Goal: Transaction & Acquisition: Purchase product/service

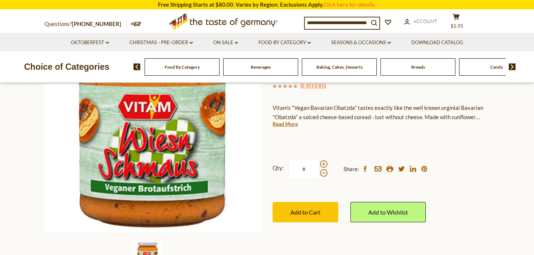
click at [184, 60] on div "Food By Category" at bounding box center [182, 66] width 75 height 17
click at [184, 67] on span "Food By Category" at bounding box center [182, 67] width 35 height 6
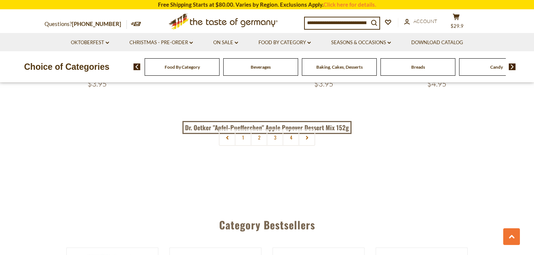
scroll to position [1687, 0]
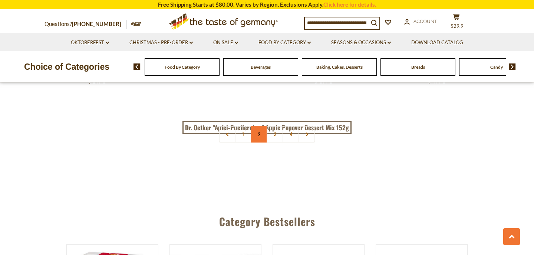
click at [258, 126] on link "2" at bounding box center [259, 134] width 17 height 17
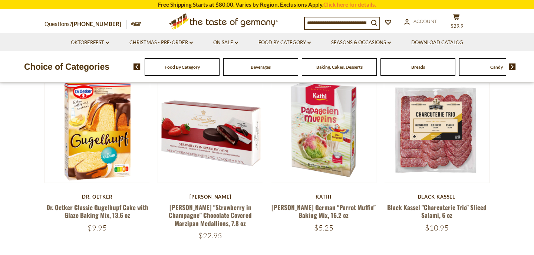
scroll to position [89, 0]
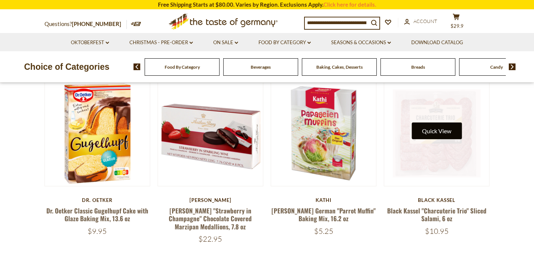
click at [446, 132] on button "Quick View" at bounding box center [437, 130] width 50 height 17
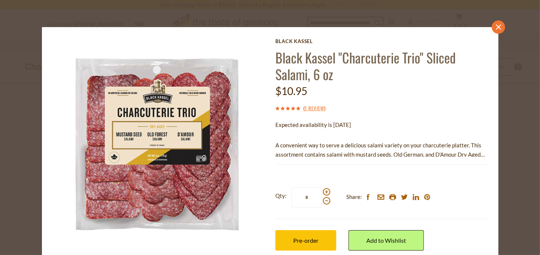
click at [495, 26] on icon "close" at bounding box center [498, 27] width 6 height 6
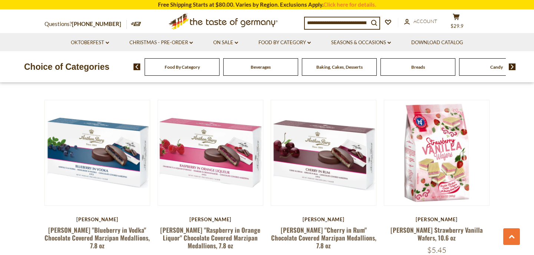
scroll to position [795, 0]
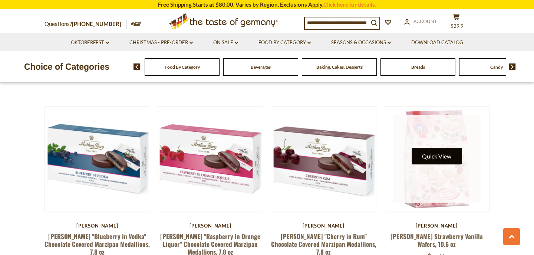
click at [435, 148] on button "Quick View" at bounding box center [437, 156] width 50 height 17
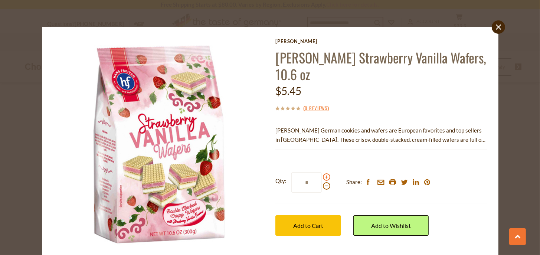
click at [324, 178] on span at bounding box center [326, 176] width 7 height 7
click at [322, 178] on input "*" at bounding box center [306, 182] width 30 height 20
type input "*"
click at [302, 224] on span "Add to Cart" at bounding box center [308, 225] width 30 height 7
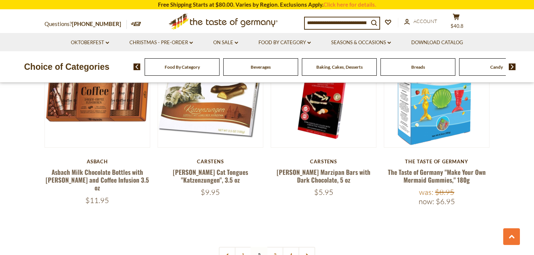
scroll to position [1637, 0]
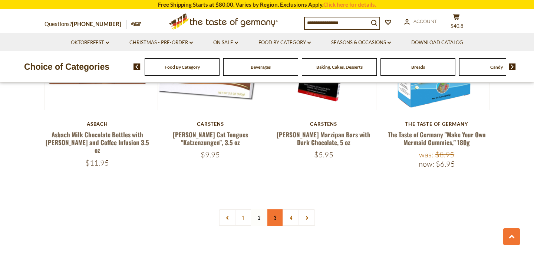
click at [274, 209] on link "3" at bounding box center [275, 217] width 17 height 17
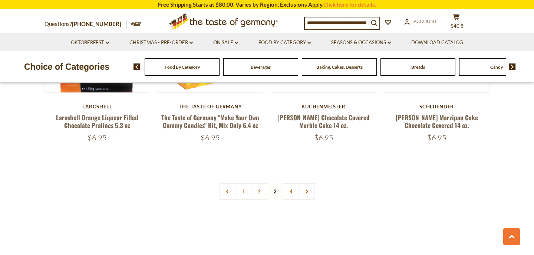
scroll to position [1630, 0]
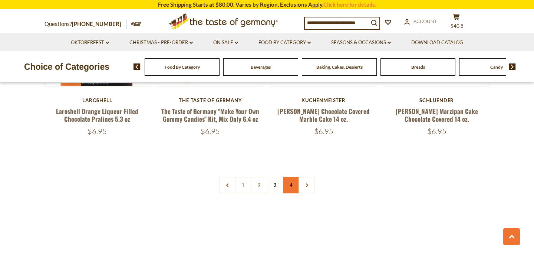
click at [293, 177] on link "4" at bounding box center [291, 185] width 17 height 17
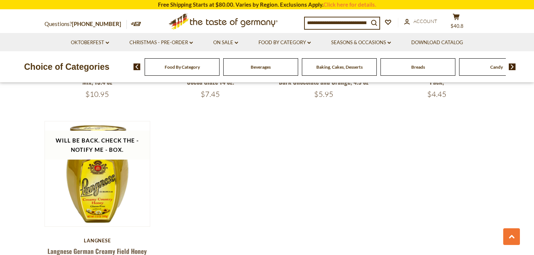
scroll to position [949, 0]
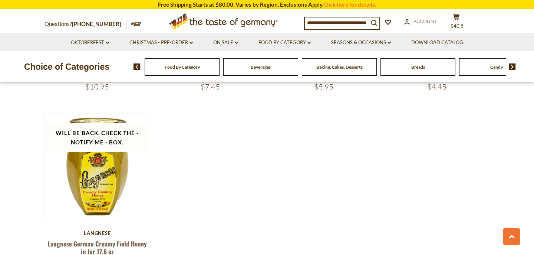
click at [220, 70] on div "Beverages" at bounding box center [182, 66] width 75 height 17
click at [220, 72] on div "Beverages" at bounding box center [182, 66] width 75 height 17
click at [216, 70] on div "Beverages" at bounding box center [178, 66] width 75 height 17
click at [216, 73] on div "Beverages" at bounding box center [178, 66] width 75 height 17
drag, startPoint x: 136, startPoint y: 66, endPoint x: 211, endPoint y: 79, distance: 76.3
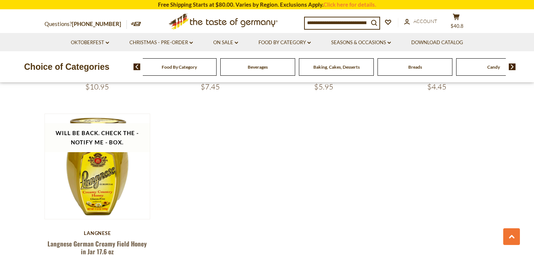
click at [202, 77] on div "Choice of Categories Food By Category Beverages Baking, Cakes, Desserts Breads …" at bounding box center [267, 66] width 534 height 31
drag, startPoint x: 211, startPoint y: 79, endPoint x: 261, endPoint y: 66, distance: 51.6
click at [261, 66] on span "Beverages" at bounding box center [258, 67] width 20 height 6
click at [262, 66] on span "Beverages" at bounding box center [258, 67] width 20 height 6
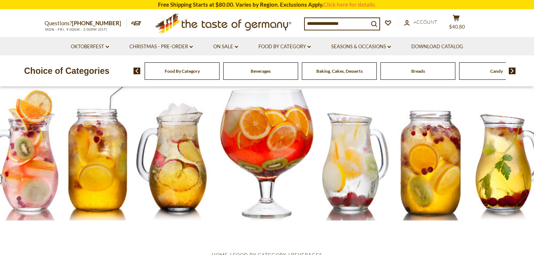
click at [220, 67] on div "Beverages" at bounding box center [182, 70] width 75 height 17
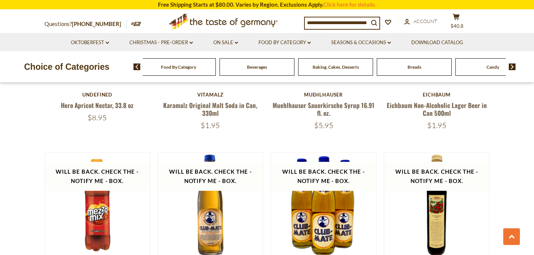
scroll to position [1176, 0]
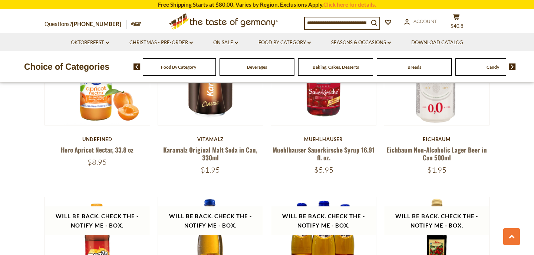
click at [216, 72] on div "Baking, Cakes, Desserts" at bounding box center [178, 66] width 75 height 17
click at [217, 72] on div "Baking, Cakes, Desserts" at bounding box center [179, 66] width 75 height 17
click at [330, 67] on span "Baking, Cakes, Desserts" at bounding box center [336, 67] width 46 height 6
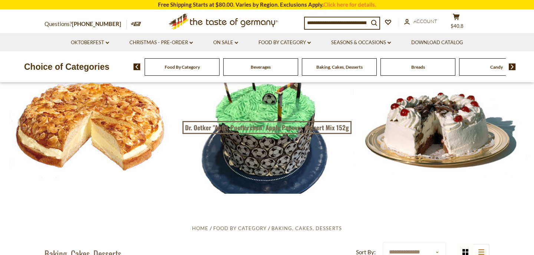
scroll to position [40, 0]
